Goal: Task Accomplishment & Management: Manage account settings

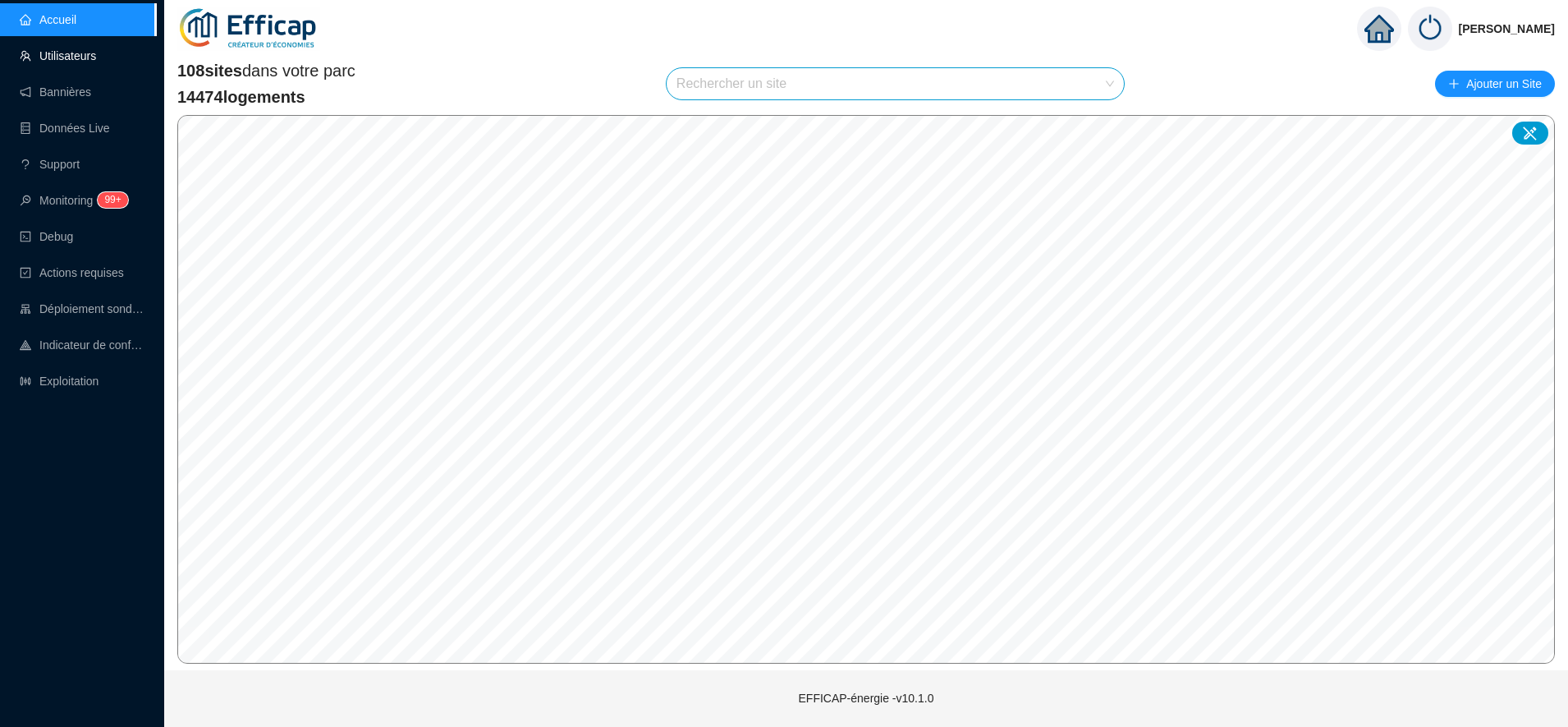
click at [73, 57] on link "Utilisateurs" at bounding box center [58, 55] width 77 height 13
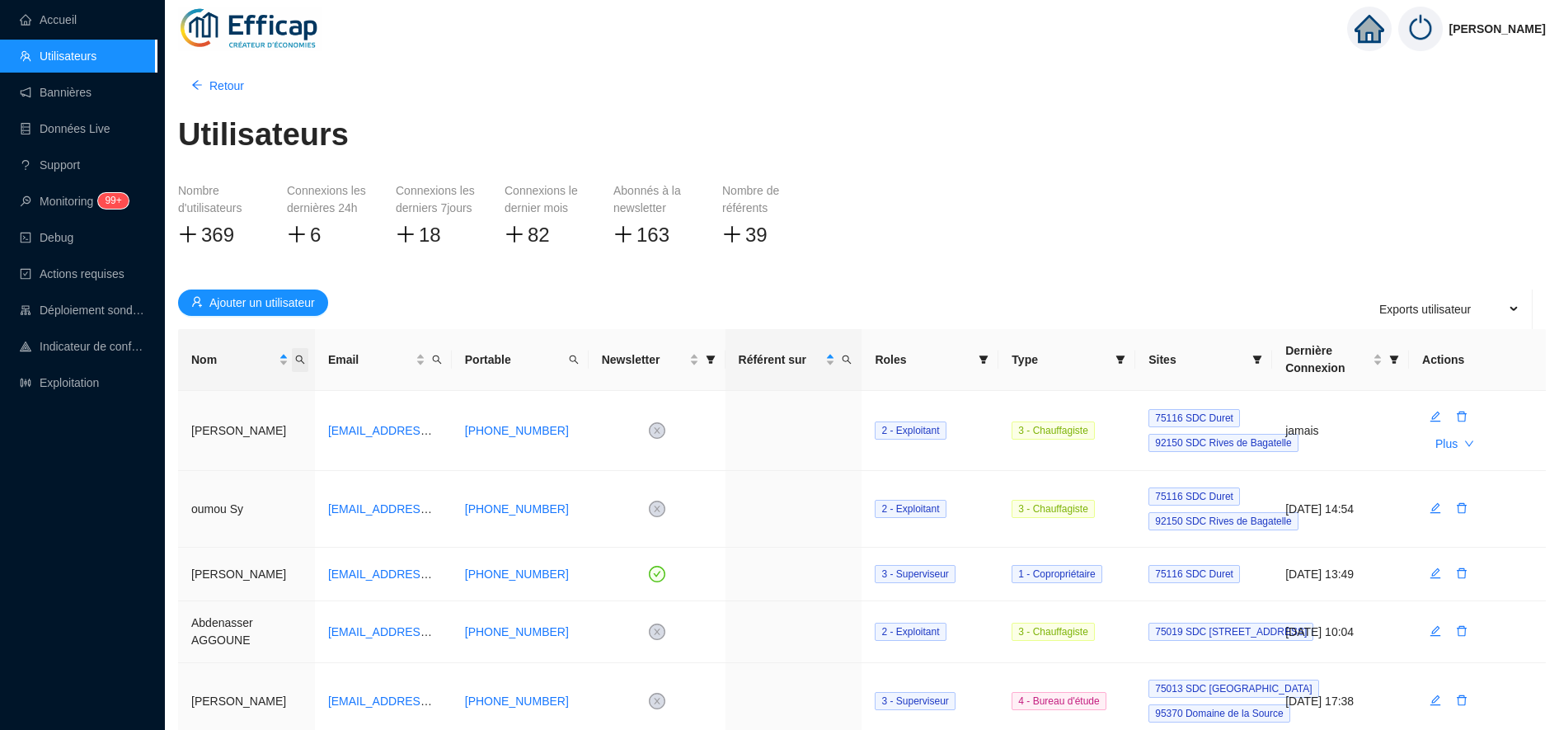
click at [298, 353] on span "Nom" at bounding box center [300, 360] width 16 height 24
type input "poinsot"
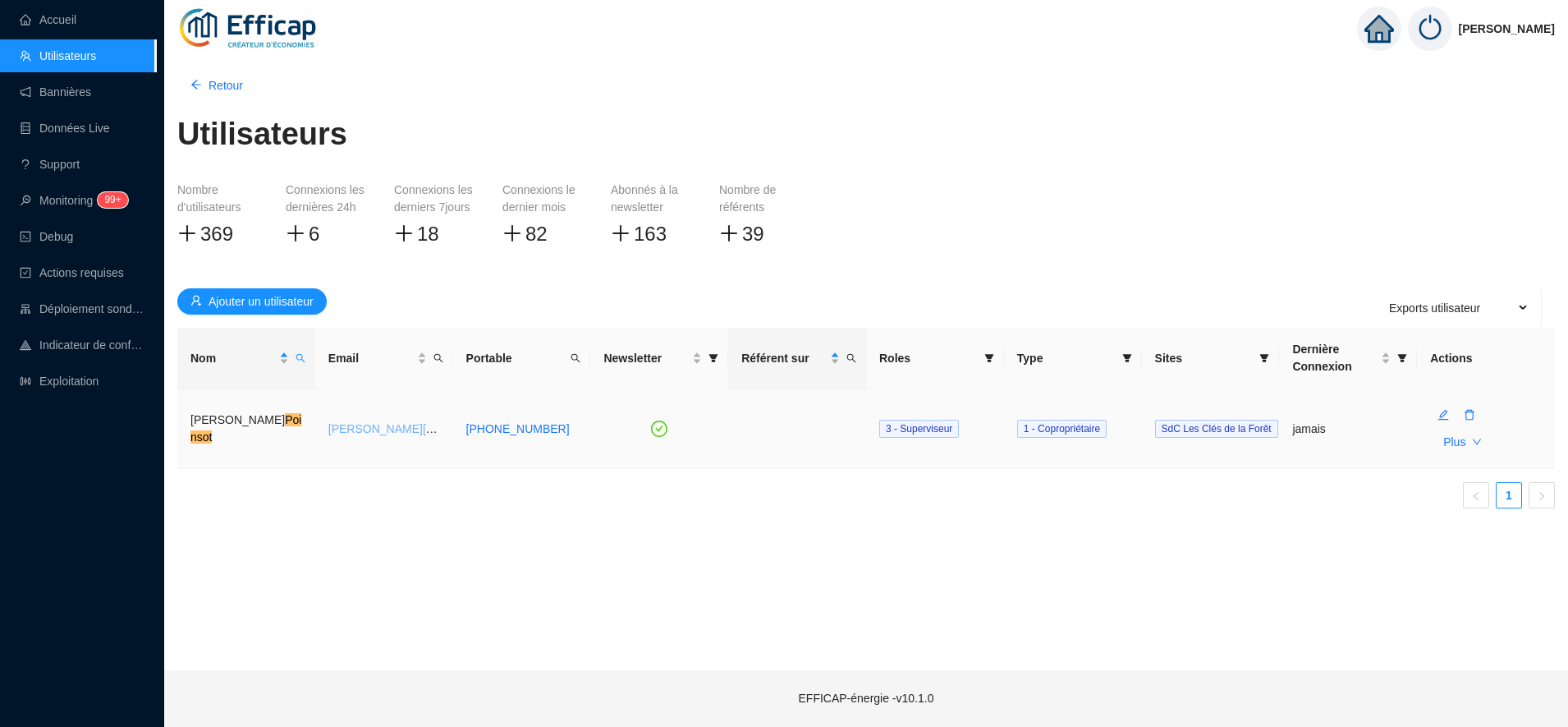
click at [393, 427] on link "[PERSON_NAME][EMAIL_ADDRESS][DOMAIN_NAME]" at bounding box center [473, 428] width 289 height 13
click at [1471, 438] on icon "down" at bounding box center [1476, 442] width 10 height 10
click at [1476, 439] on icon "down" at bounding box center [1476, 442] width 10 height 10
click at [1447, 475] on span "Initialisation du mot de passe" at bounding box center [1392, 478] width 148 height 17
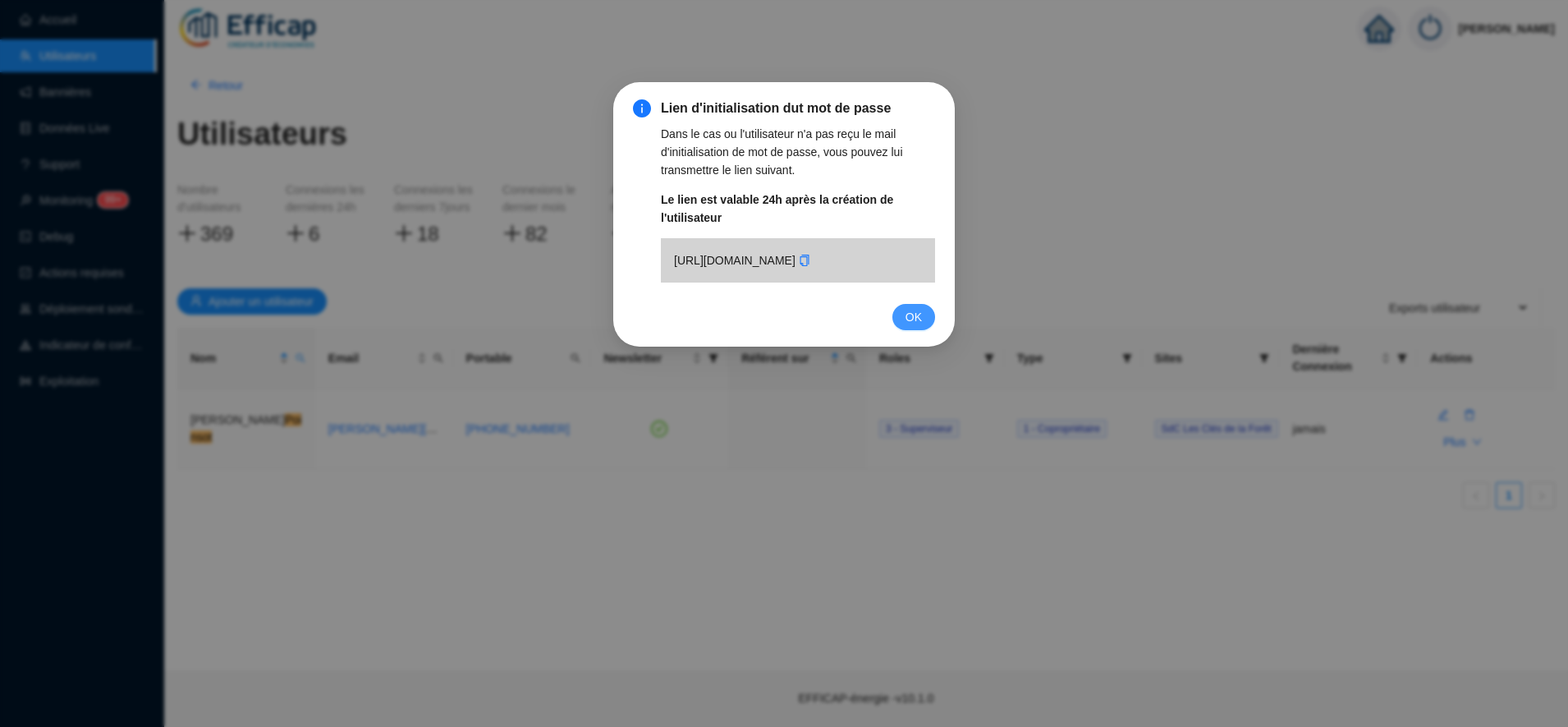
click at [921, 326] on span "OK" at bounding box center [913, 317] width 16 height 18
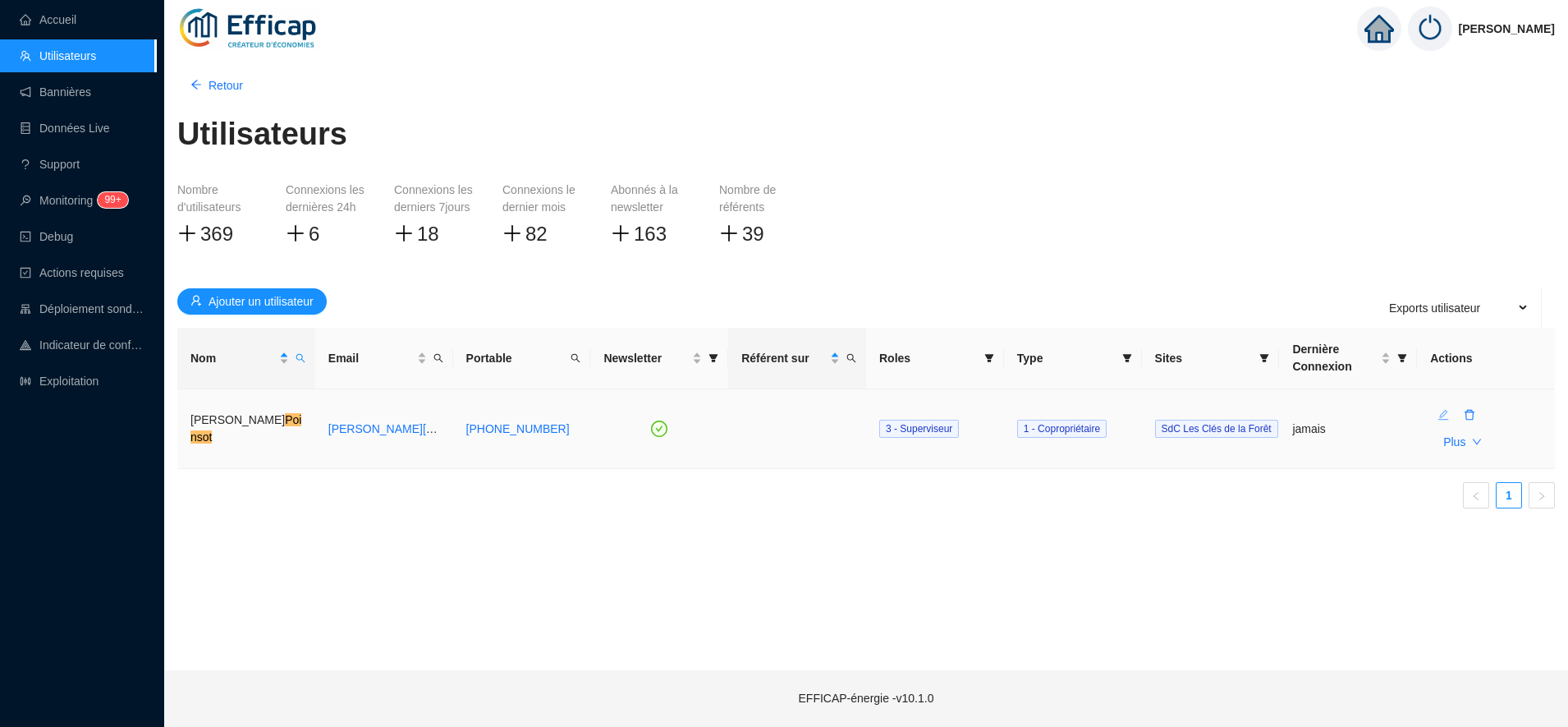
click at [1447, 411] on icon "edit" at bounding box center [1444, 415] width 12 height 12
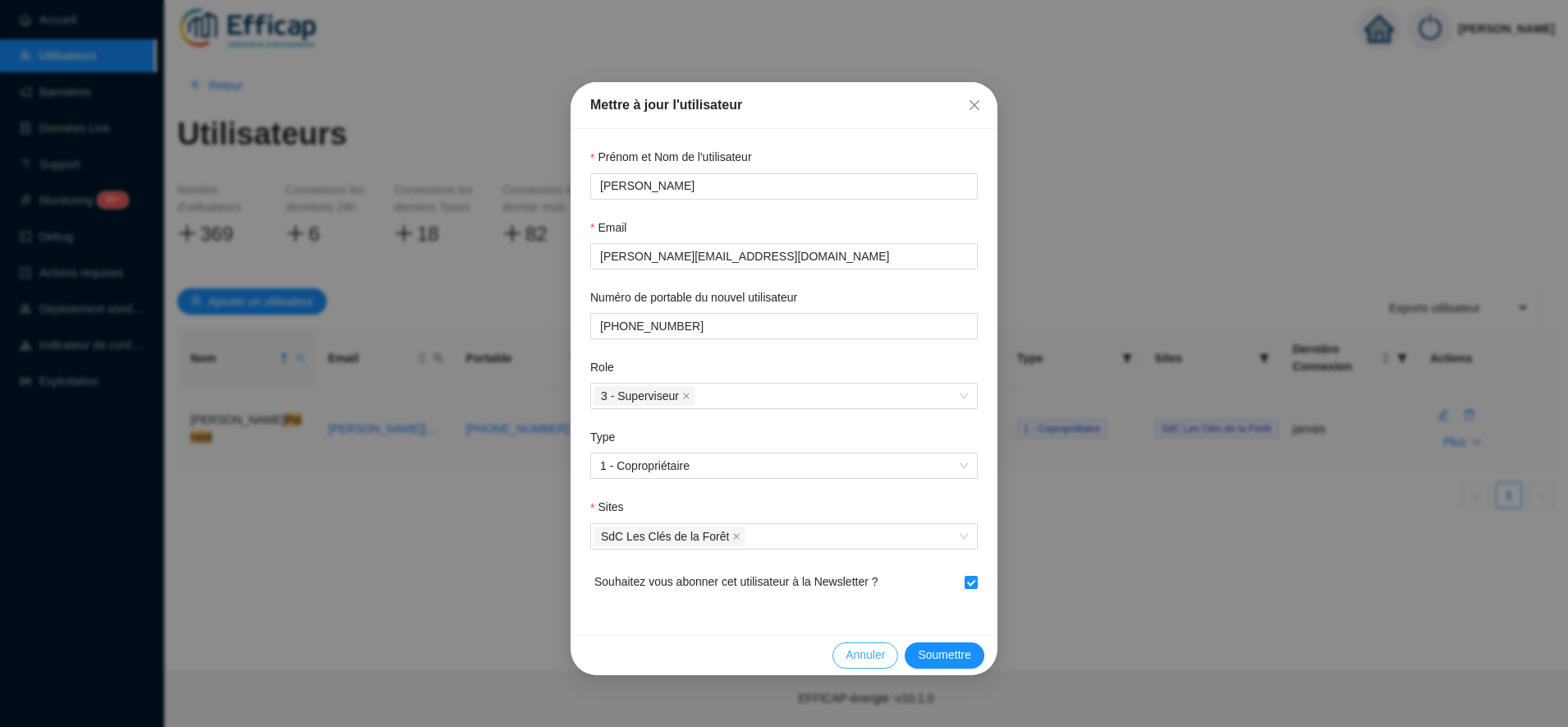
click at [874, 657] on span "Annuler" at bounding box center [865, 654] width 40 height 17
